Goal: Navigation & Orientation: Understand site structure

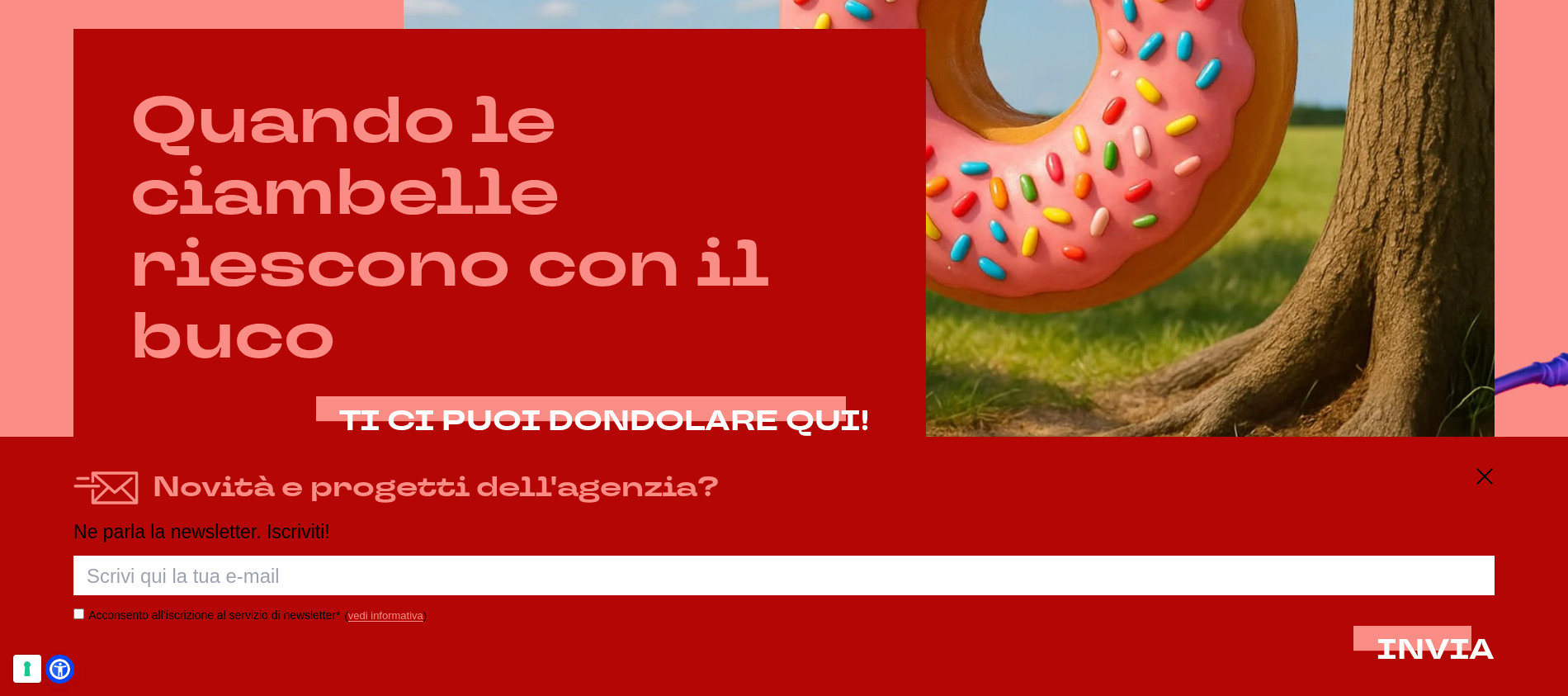
scroll to position [1097, 0]
drag, startPoint x: 1480, startPoint y: 471, endPoint x: 1450, endPoint y: 470, distance: 30.0
click at [1479, 471] on icon at bounding box center [1485, 476] width 20 height 20
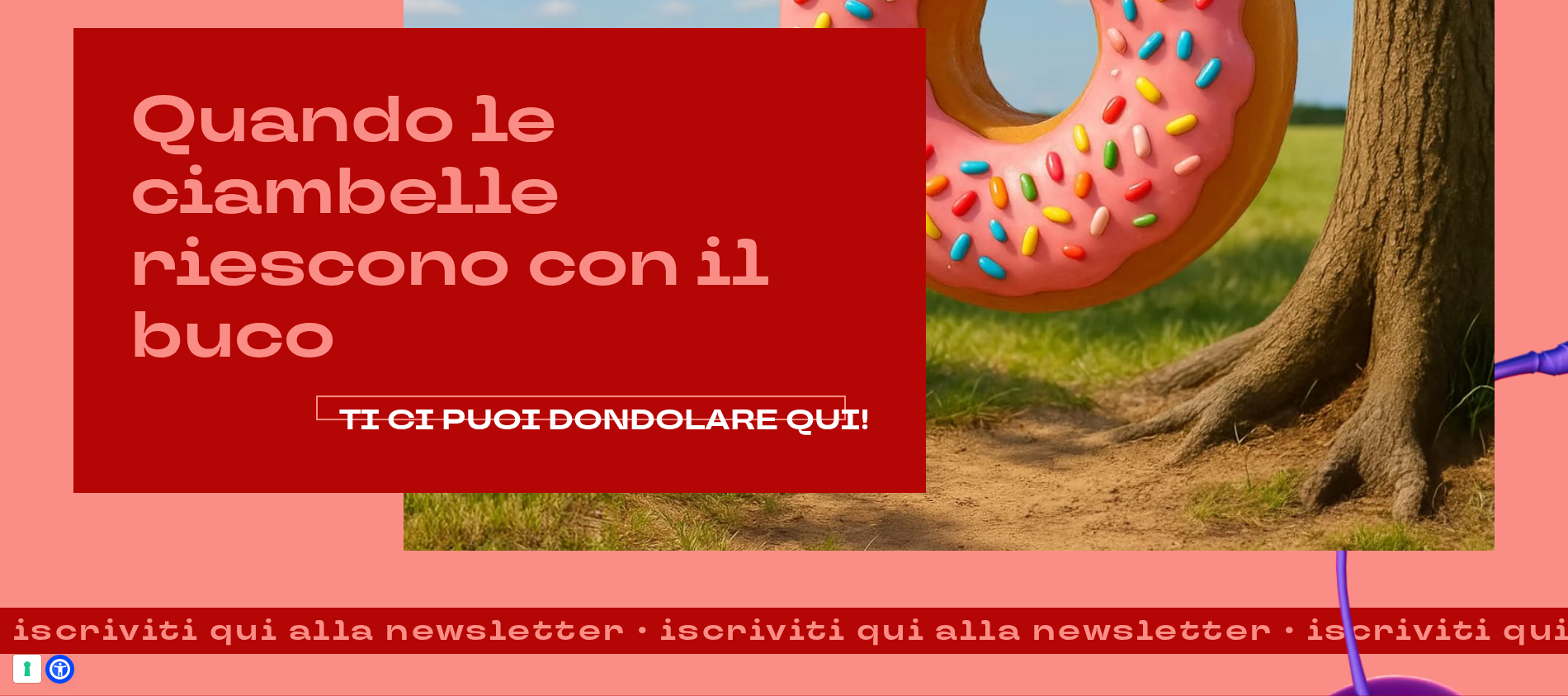
click at [804, 419] on span "TI CI PUOI DONDOLARE QUI!" at bounding box center [604, 420] width 530 height 38
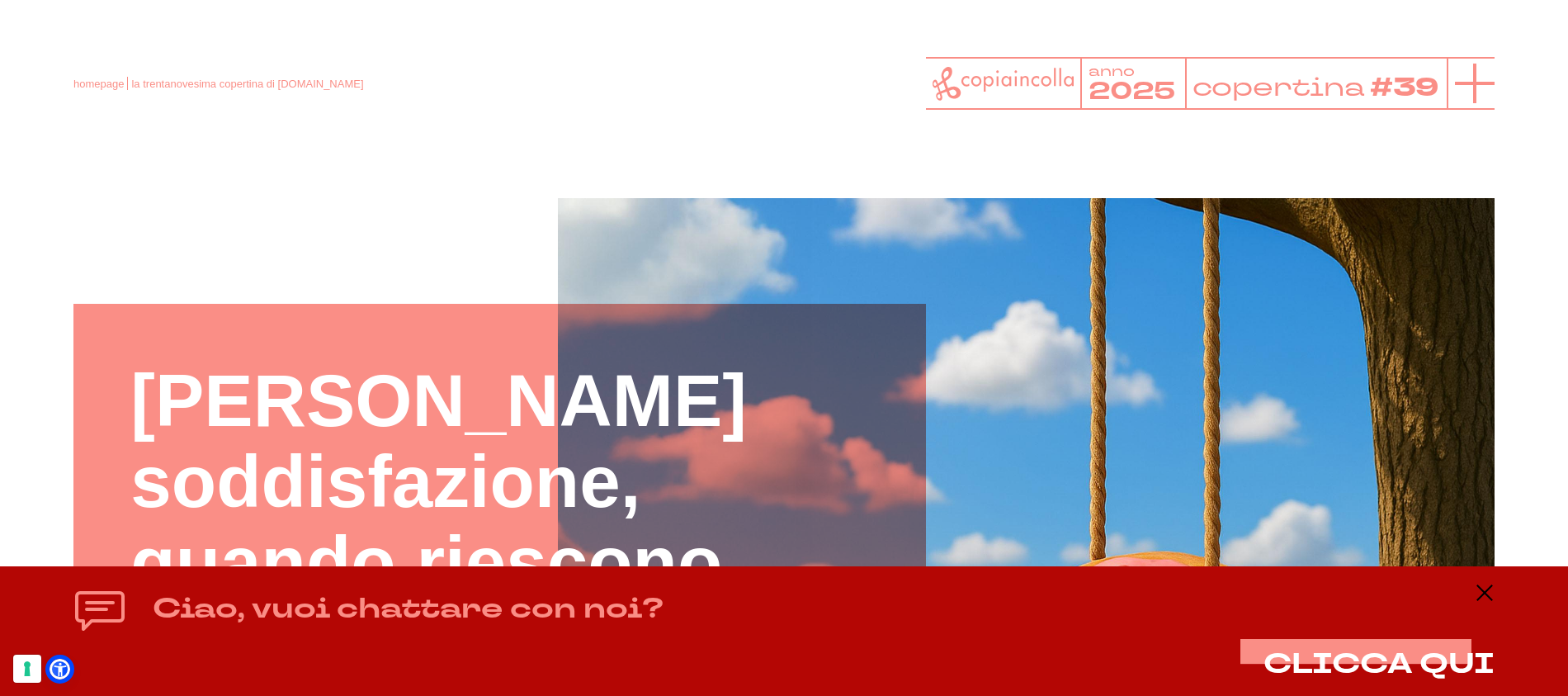
click at [1480, 91] on icon at bounding box center [1475, 83] width 40 height 40
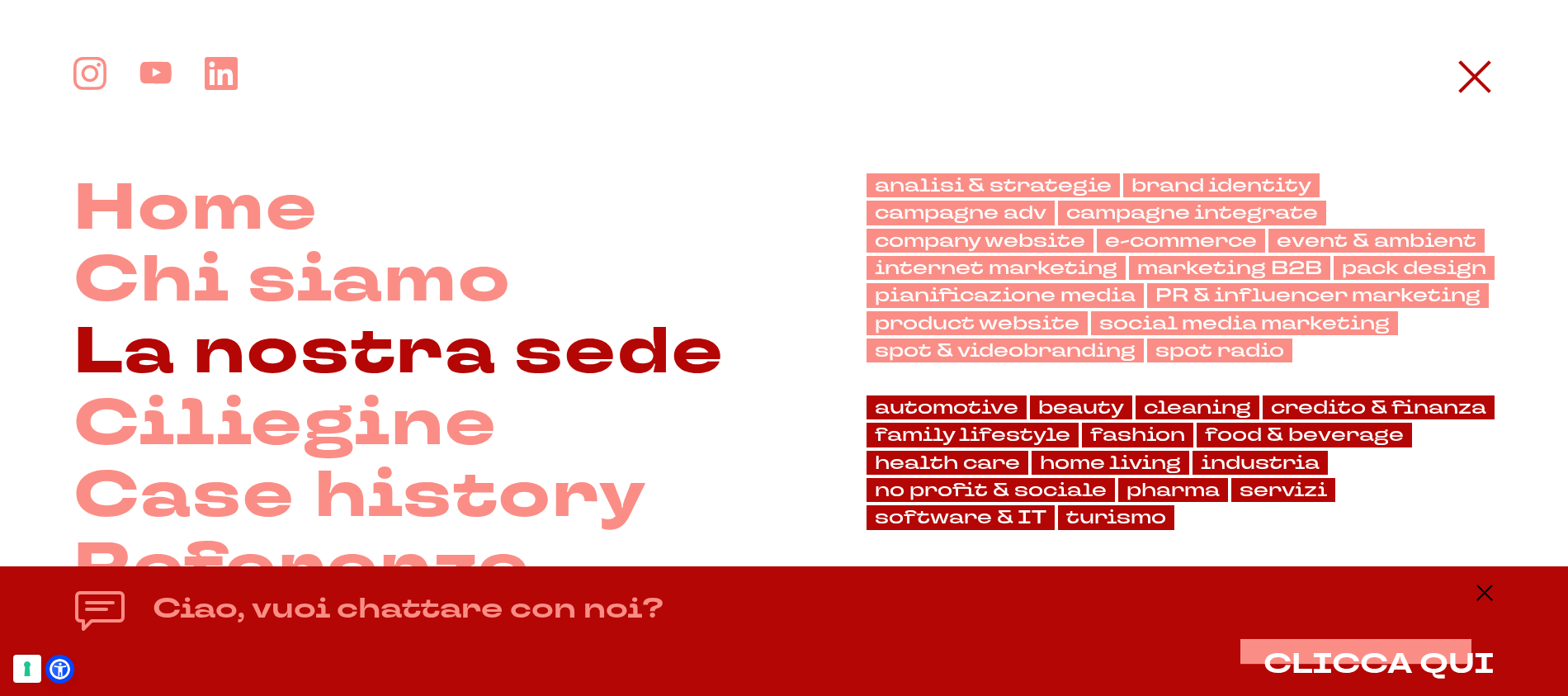
click at [581, 339] on link "La nostra sede" at bounding box center [399, 353] width 651 height 72
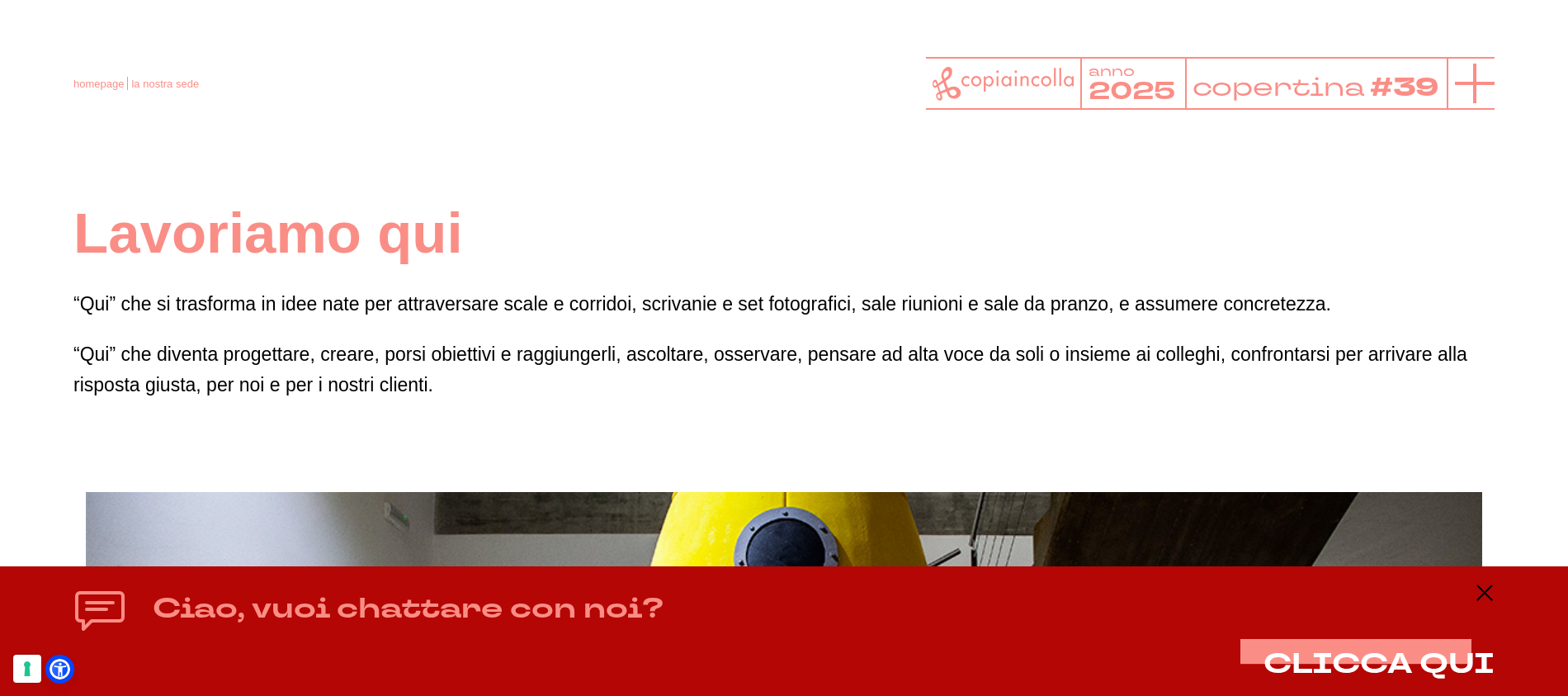
click at [1475, 88] on line at bounding box center [1475, 83] width 0 height 40
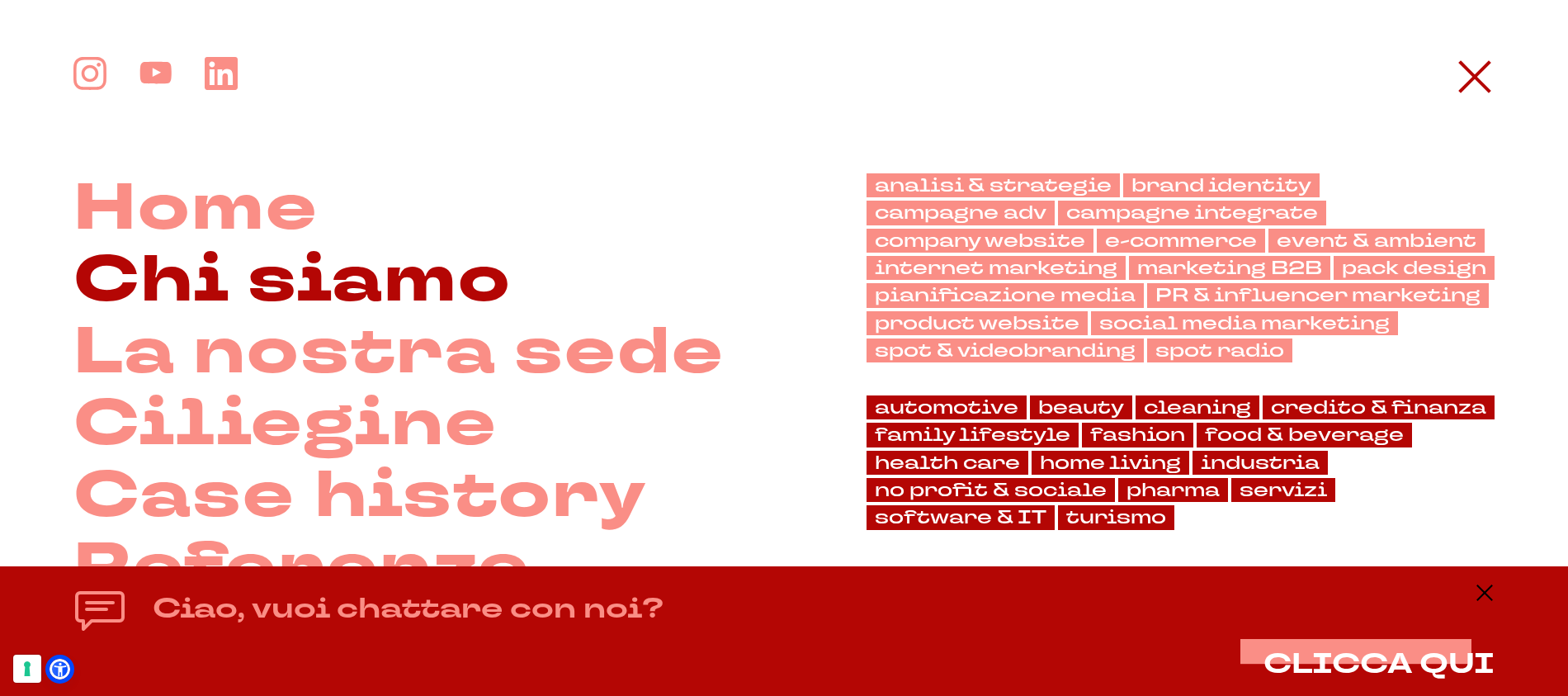
click at [438, 284] on link "Chi siamo" at bounding box center [292, 281] width 438 height 72
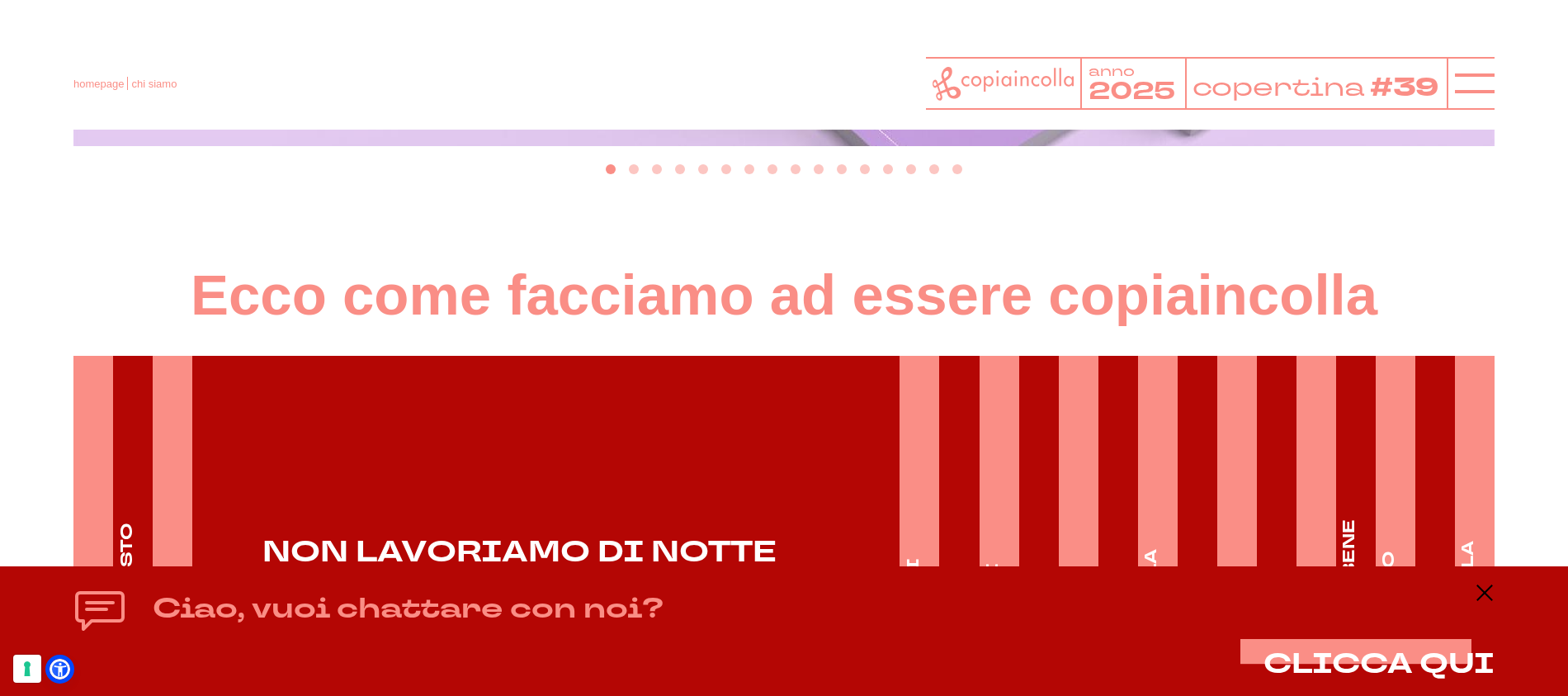
scroll to position [2301, 0]
click at [1462, 89] on icon at bounding box center [1475, 83] width 40 height 40
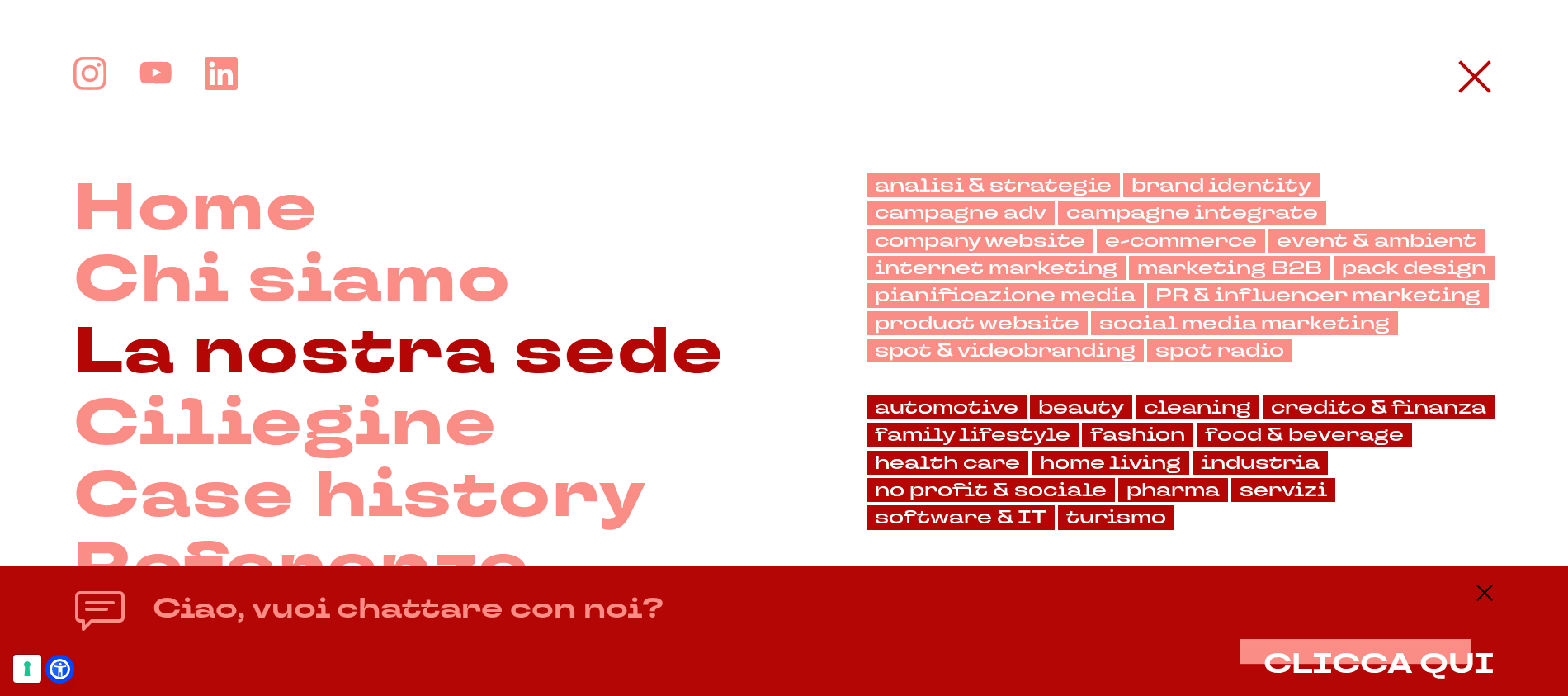
scroll to position [73, 0]
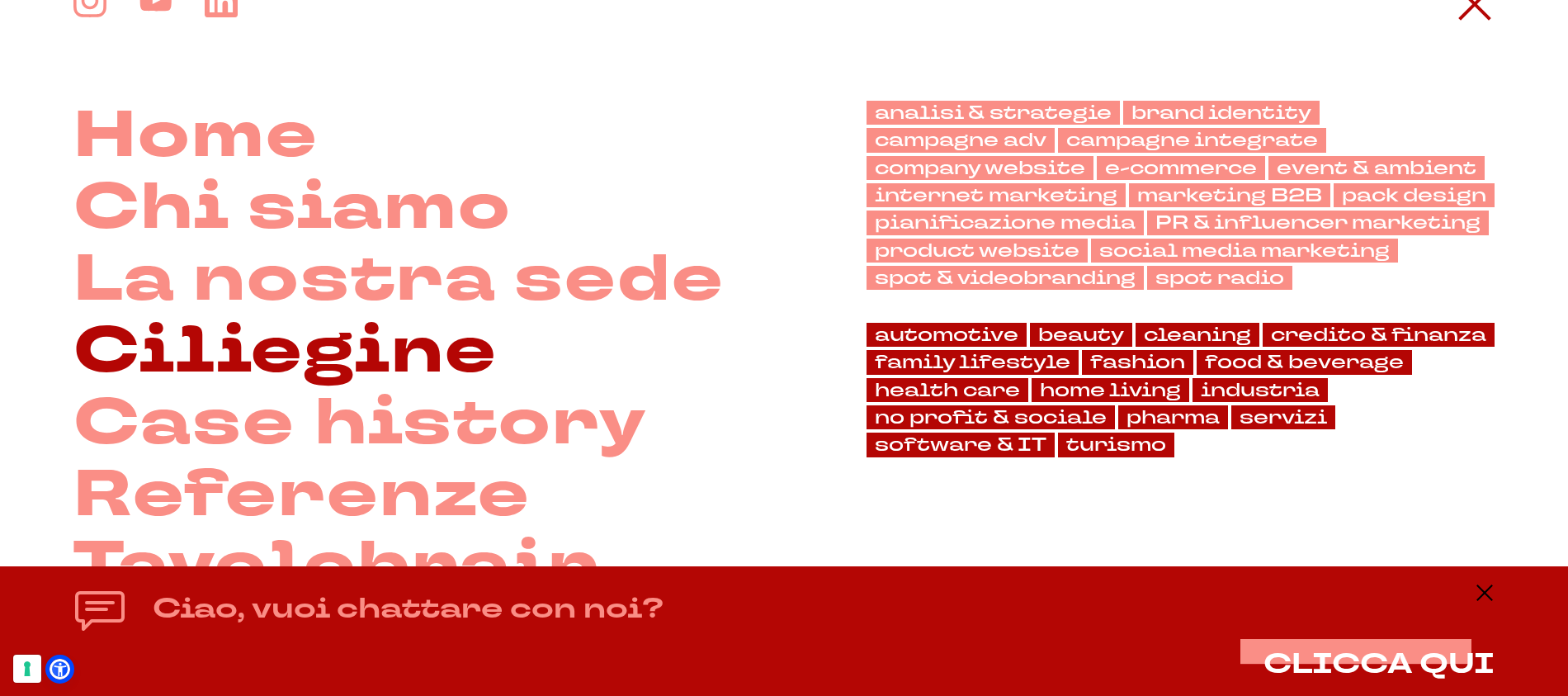
click at [439, 366] on link "Ciliegine" at bounding box center [286, 352] width 424 height 72
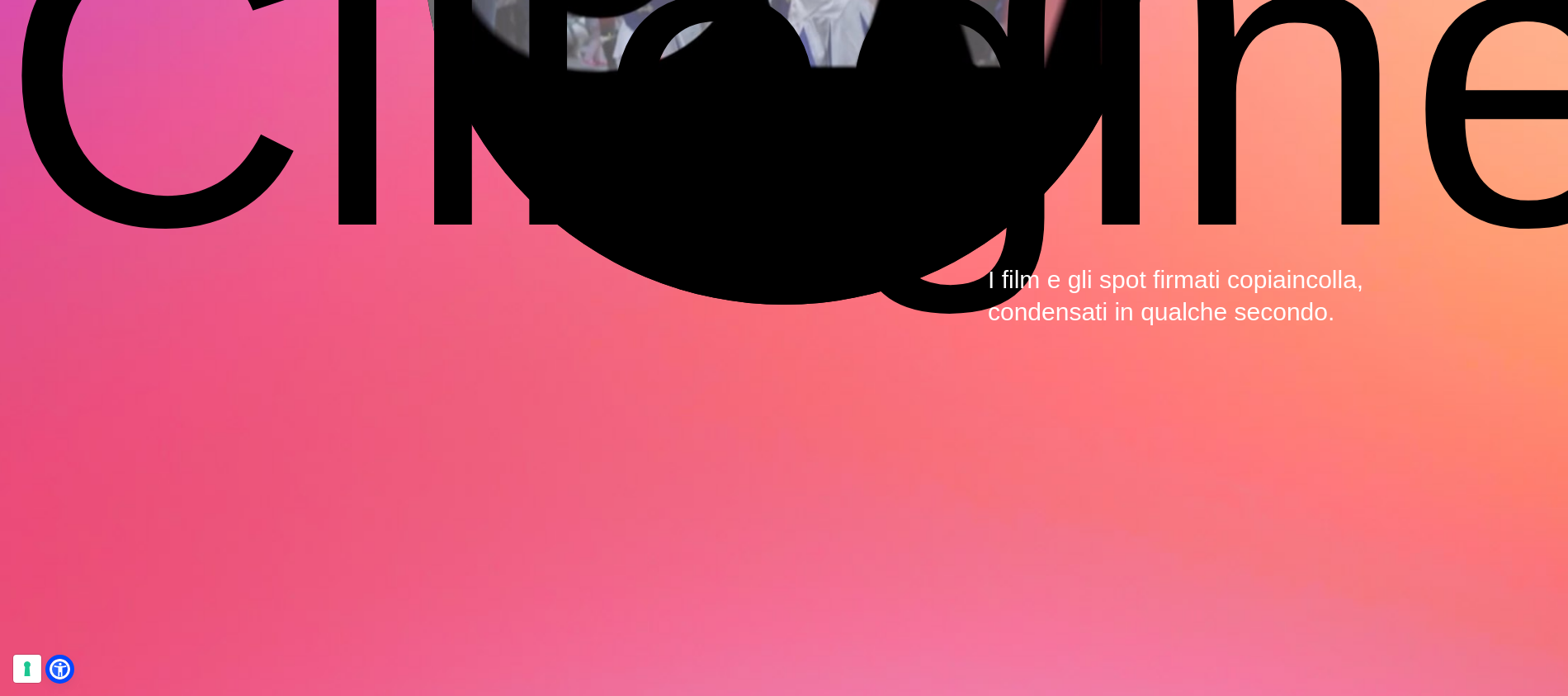
scroll to position [5585, 0]
